Goal: Information Seeking & Learning: Learn about a topic

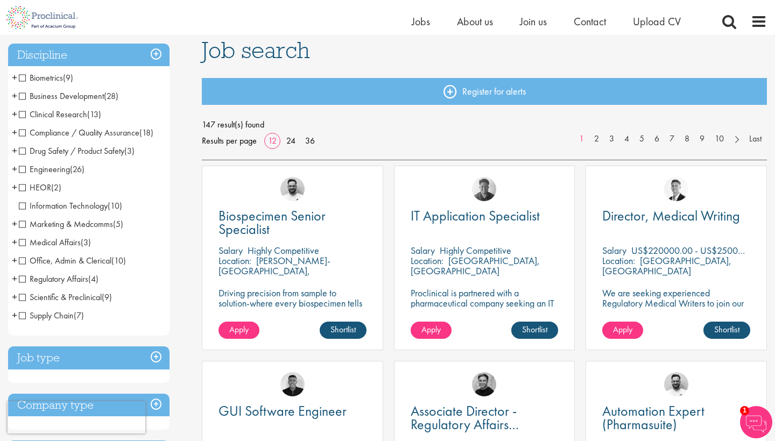
scroll to position [83, 0]
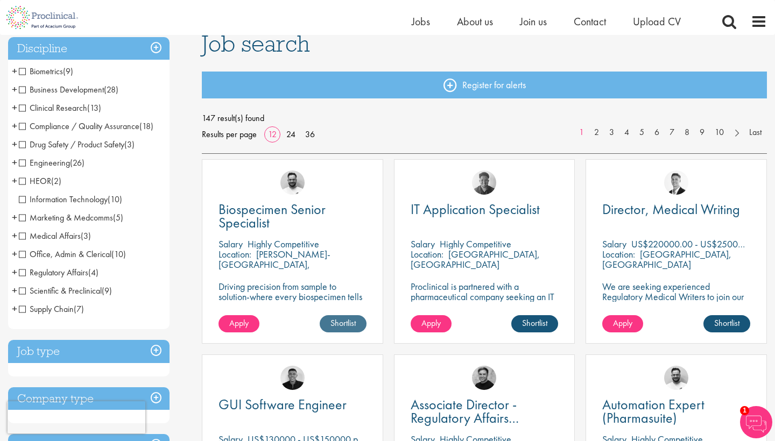
click at [345, 324] on link "Shortlist" at bounding box center [343, 323] width 47 height 17
click at [341, 322] on link "Shortlisted" at bounding box center [338, 323] width 55 height 17
click at [275, 248] on p "Highly Competitive" at bounding box center [284, 244] width 72 height 12
click at [269, 213] on span "Biospecimen Senior Specialist" at bounding box center [272, 216] width 107 height 32
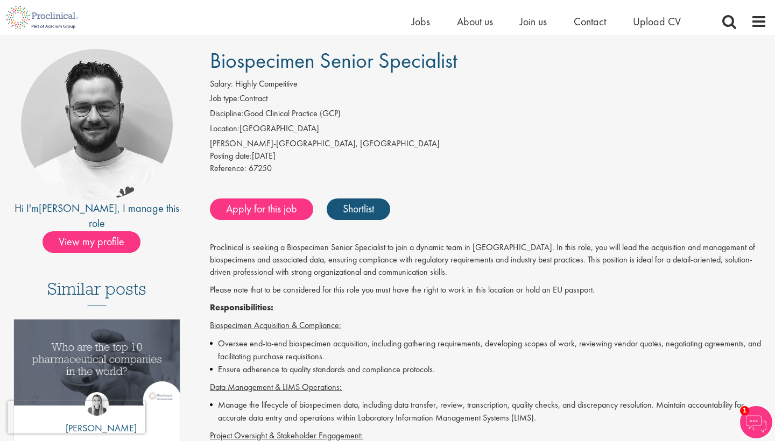
scroll to position [66, 0]
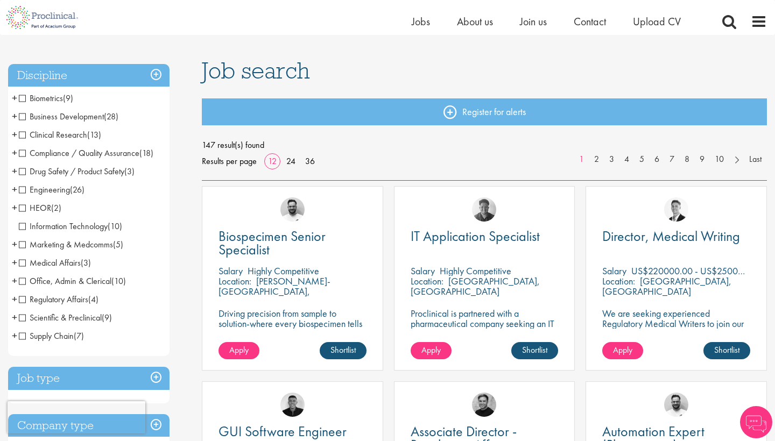
scroll to position [58, 0]
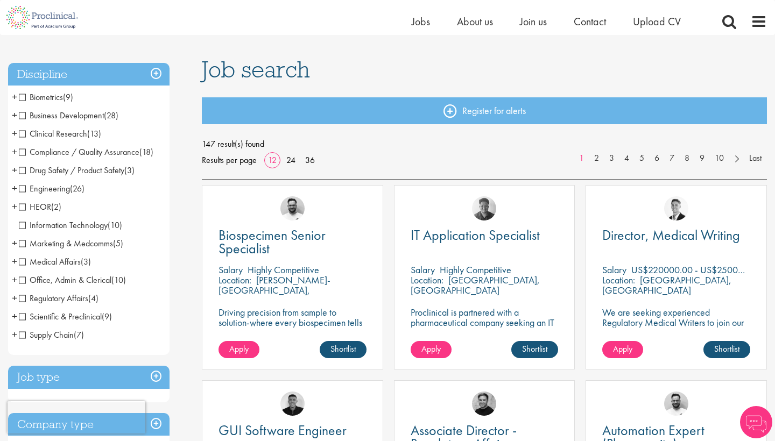
click at [55, 96] on span "Biometrics" at bounding box center [41, 97] width 44 height 11
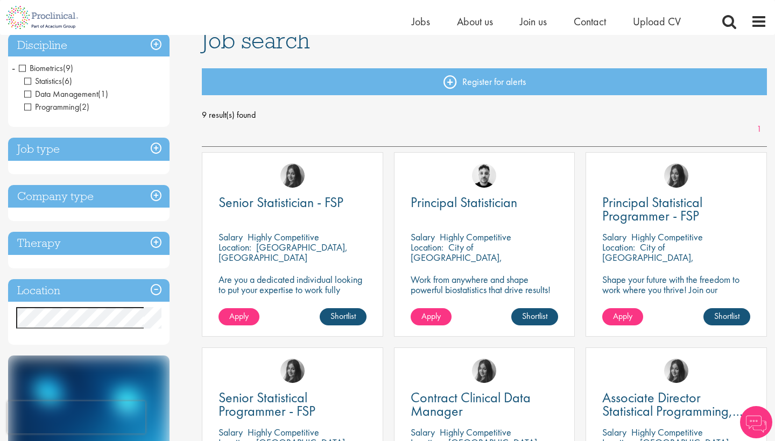
scroll to position [88, 0]
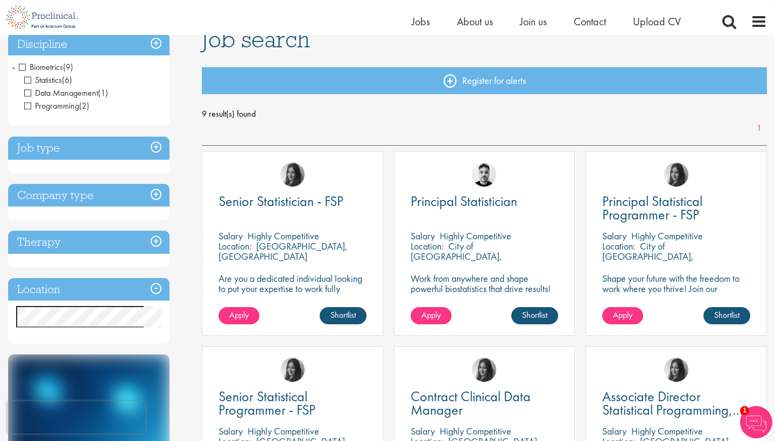
click at [311, 277] on p "Are you a dedicated individual looking to put your expertise to work fully flex…" at bounding box center [293, 288] width 148 height 31
click at [324, 203] on span "Senior Statistician - FSP" at bounding box center [281, 201] width 125 height 18
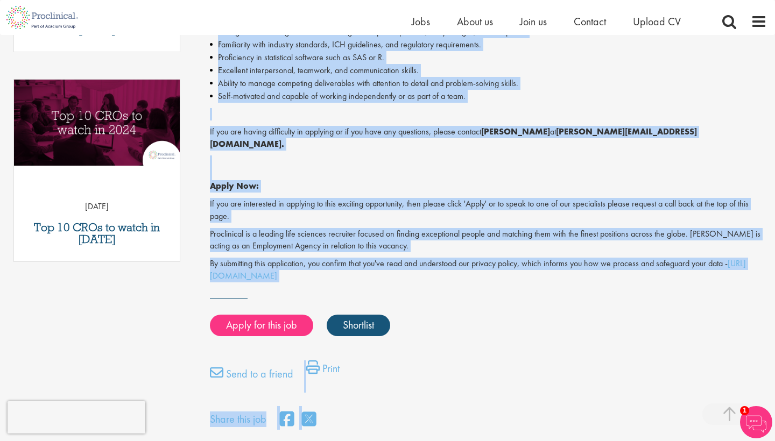
scroll to position [526, 0]
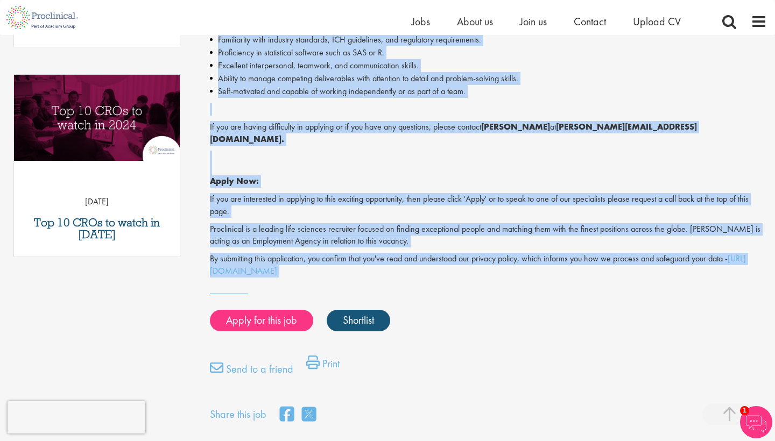
drag, startPoint x: 215, startPoint y: 132, endPoint x: 375, endPoint y: 267, distance: 209.4
click at [375, 267] on div "Senior Statistician - FSP Salary: Highly Competitive Job type: Permanent Discip…" at bounding box center [484, 9] width 581 height 831
copy div "Senior Statistician - FSP Salary: Highly Competitive Job type: Permanent Discip…"
